Goal: Navigation & Orientation: Understand site structure

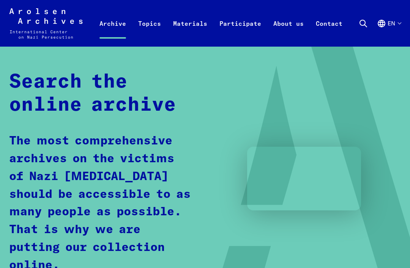
click at [155, 19] on link "Topics" at bounding box center [149, 31] width 35 height 30
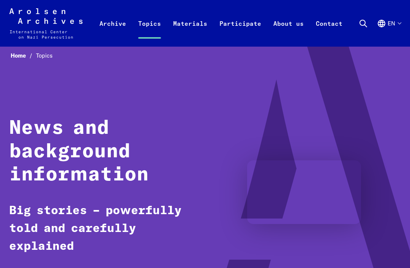
click at [239, 22] on link "Participate" at bounding box center [240, 31] width 54 height 30
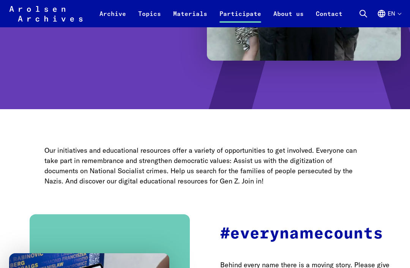
scroll to position [204, 0]
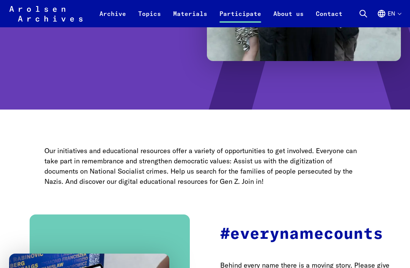
click at [186, 17] on link "Materials" at bounding box center [190, 18] width 46 height 18
